Goal: Navigation & Orientation: Find specific page/section

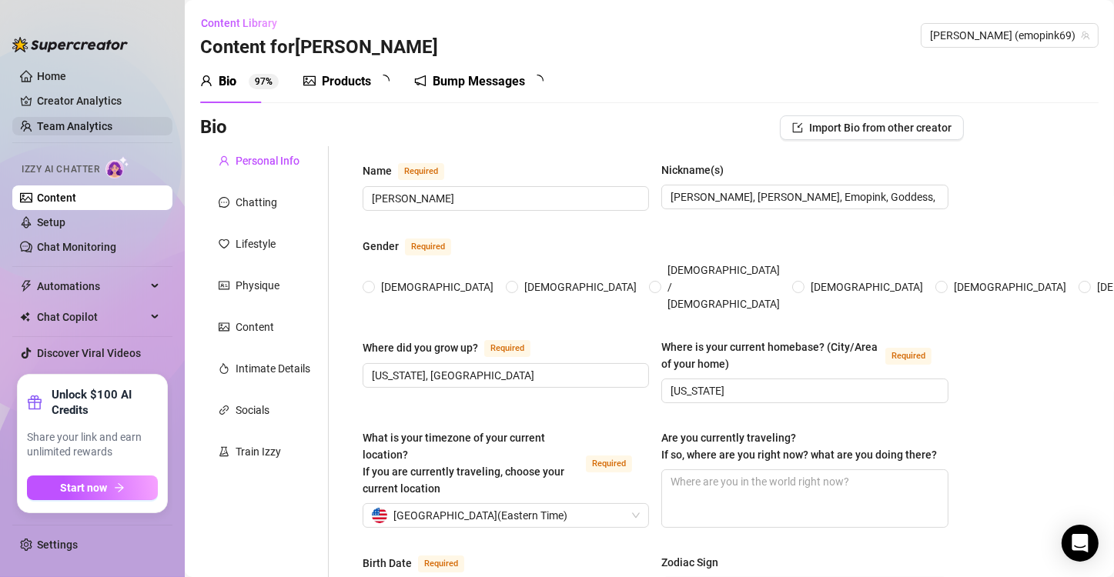
radio input "true"
type input "[DATE]"
click at [85, 97] on link "Creator Analytics" at bounding box center [98, 101] width 123 height 25
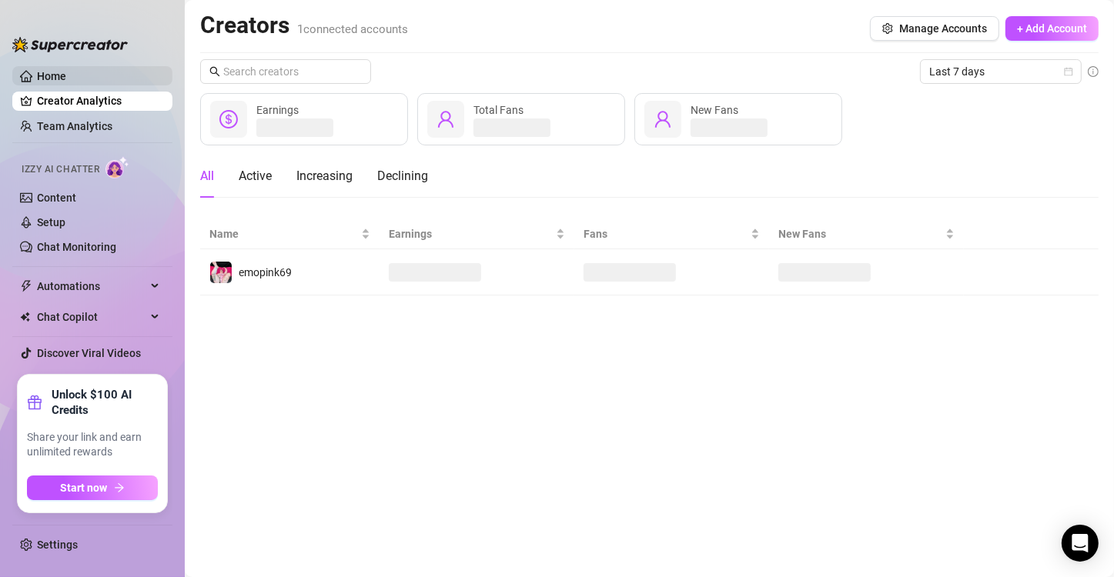
click at [66, 71] on link "Home" at bounding box center [51, 76] width 29 height 12
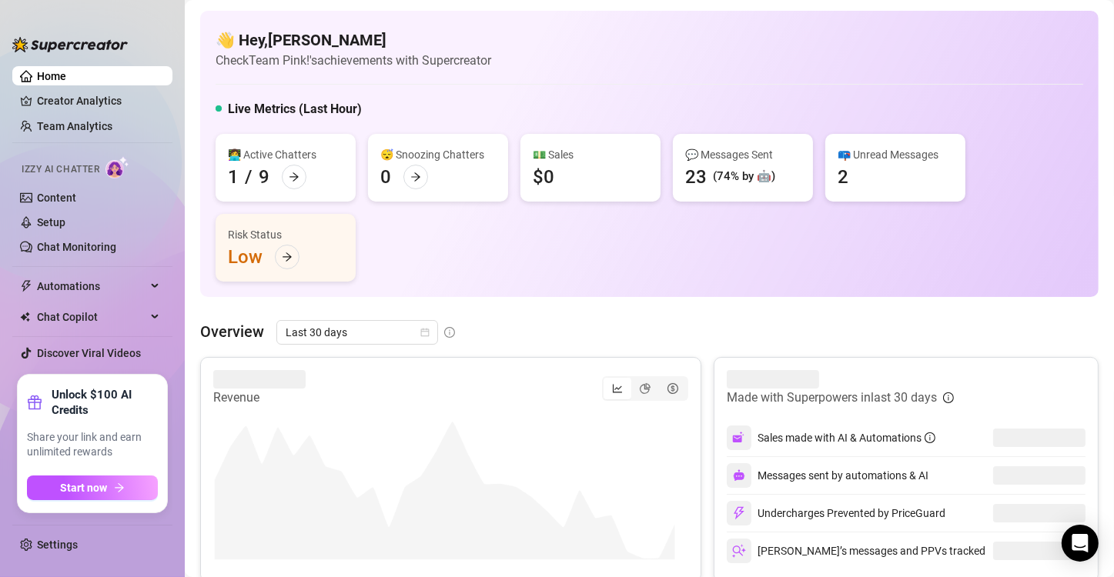
click at [520, 333] on div "Overview Last 30 days" at bounding box center [649, 332] width 898 height 25
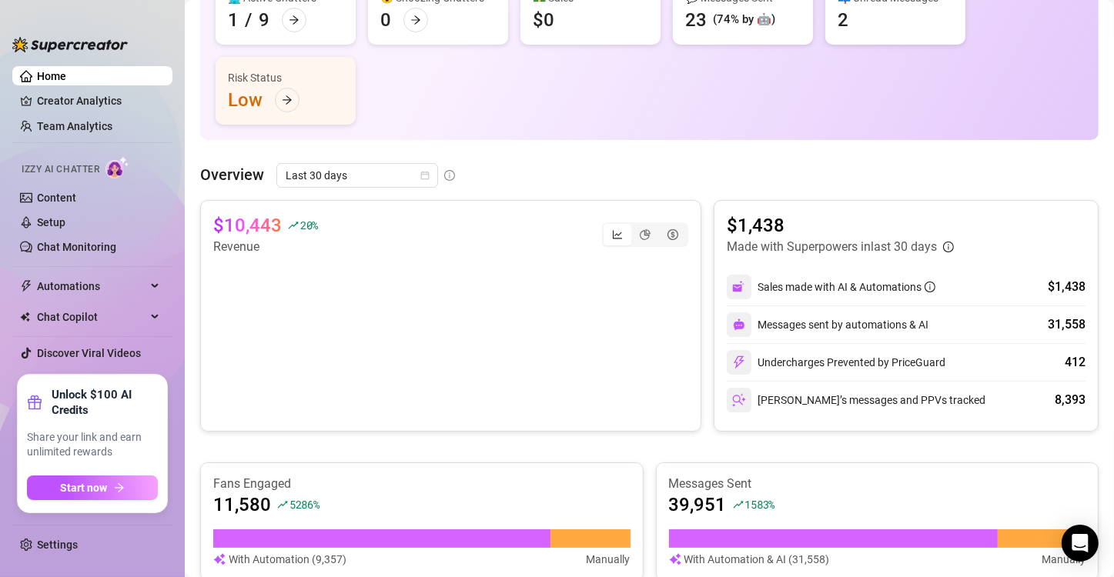
scroll to position [166, 0]
